Goal: Task Accomplishment & Management: Manage account settings

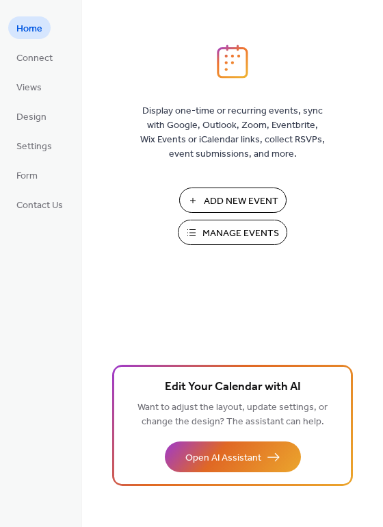
click at [240, 238] on span "Manage Events" at bounding box center [241, 234] width 77 height 14
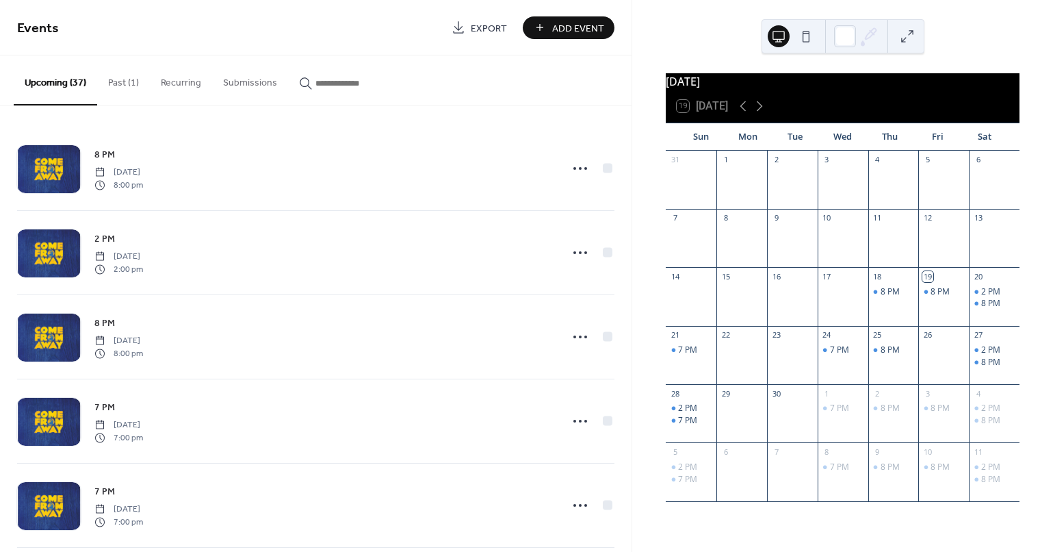
click at [125, 81] on button "Past (1)" at bounding box center [123, 79] width 53 height 49
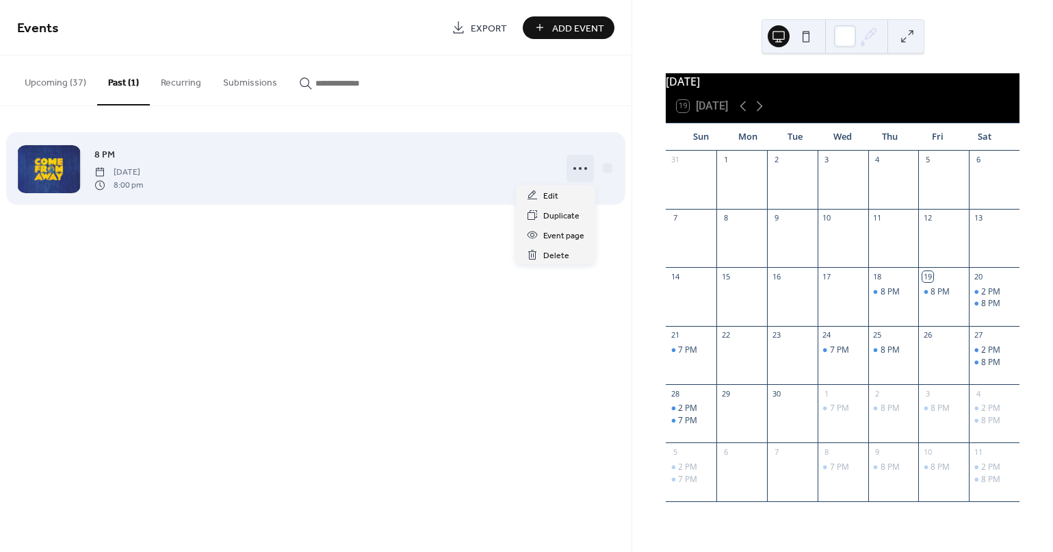
click at [577, 170] on icon at bounding box center [581, 168] width 22 height 22
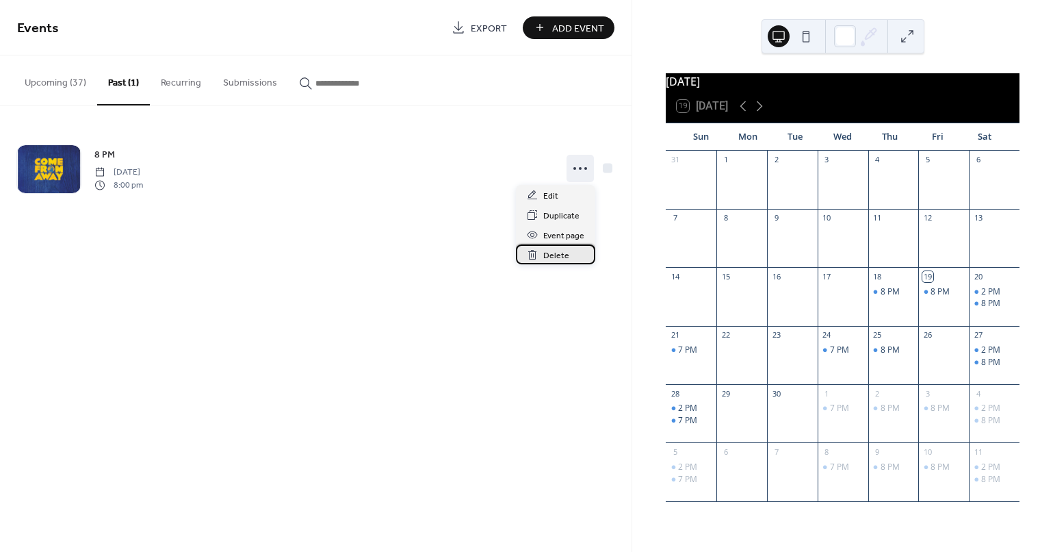
click at [558, 259] on span "Delete" at bounding box center [556, 255] width 26 height 14
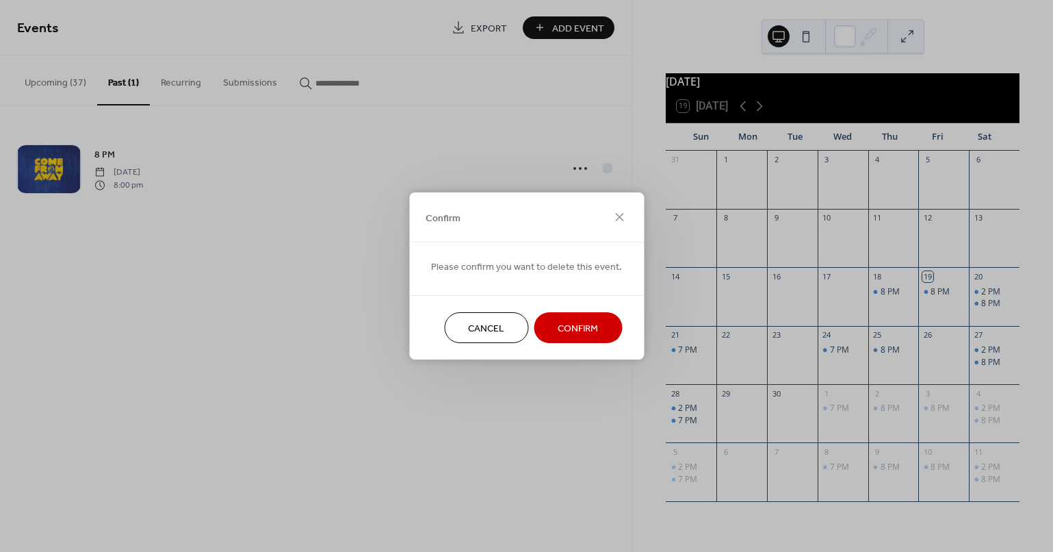
click at [570, 337] on button "Confirm" at bounding box center [578, 327] width 88 height 31
